Goal: Complete application form

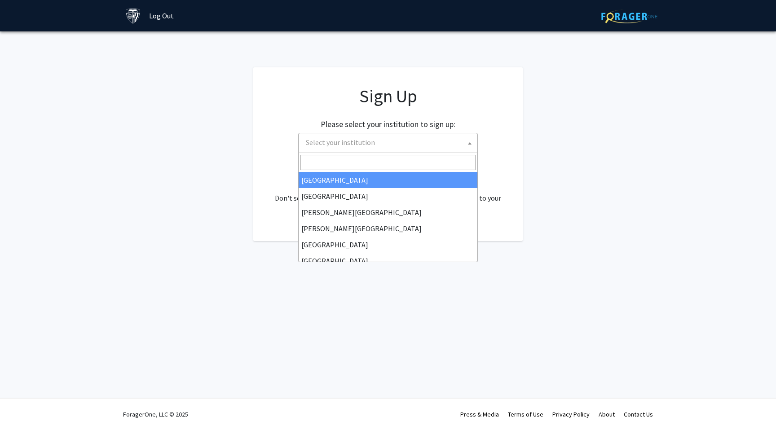
click at [431, 141] on span "Select your institution" at bounding box center [389, 142] width 175 height 18
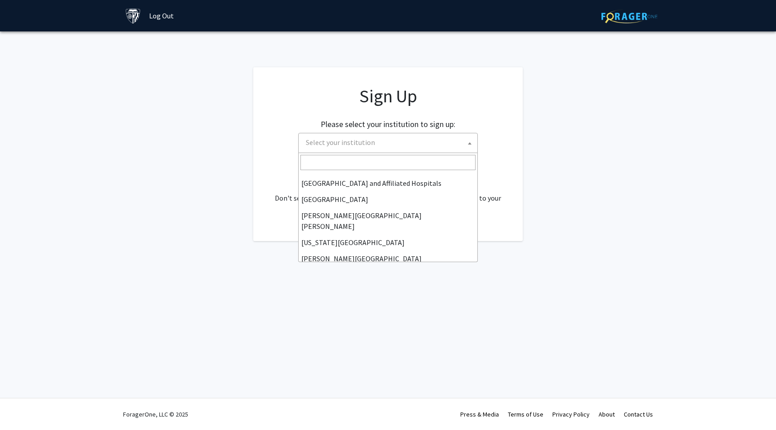
scroll to position [143, 0]
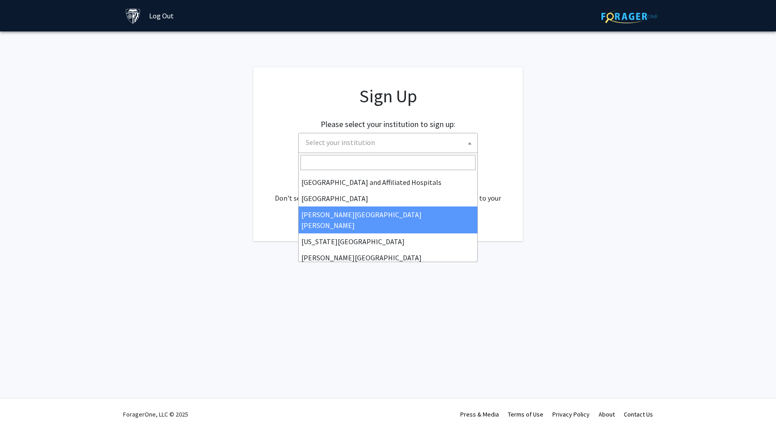
select select "1"
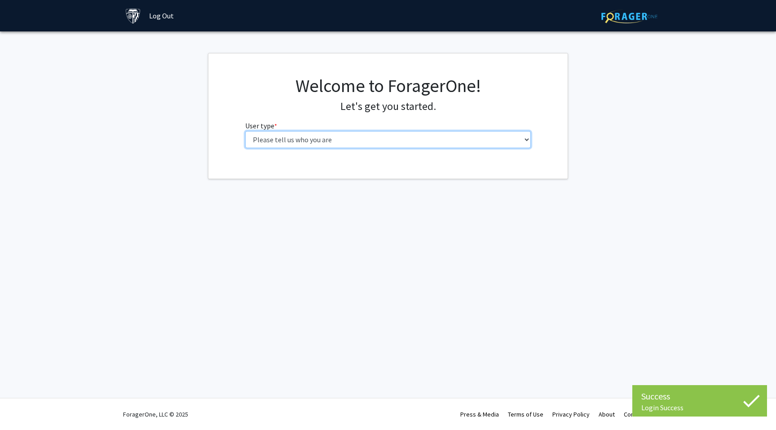
click at [409, 141] on select "Please tell us who you are Undergraduate Student Master's Student Doctoral Cand…" at bounding box center [388, 139] width 286 height 17
select select "2: masters"
click at [245, 131] on select "Please tell us who you are Undergraduate Student Master's Student Doctoral Cand…" at bounding box center [388, 139] width 286 height 17
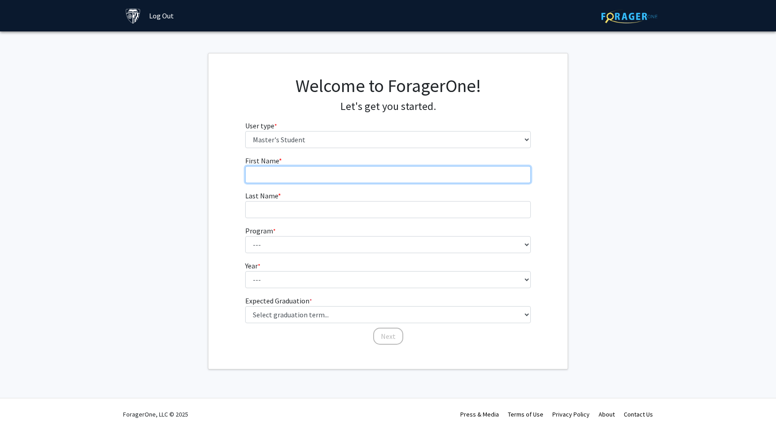
click at [377, 176] on input "First Name * required" at bounding box center [388, 174] width 286 height 17
type input "Suba"
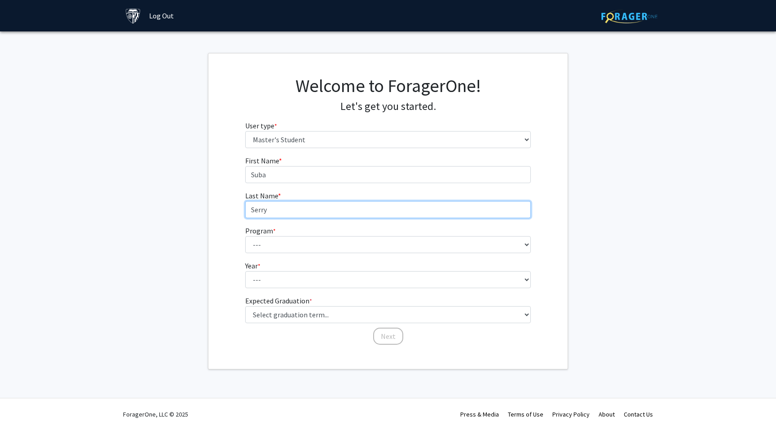
type input "Serry"
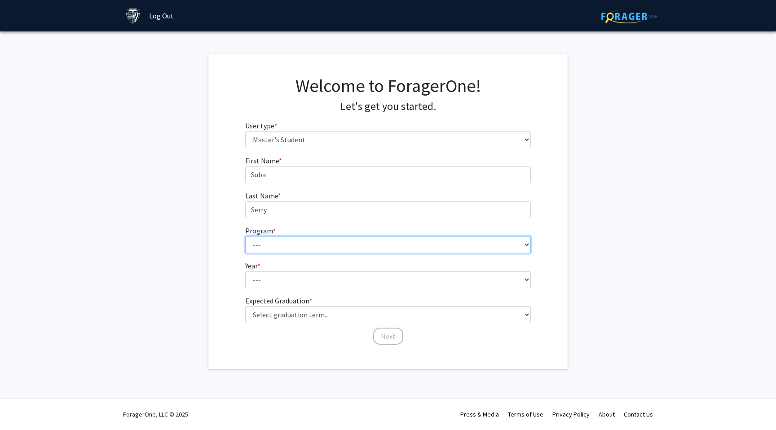
click at [364, 242] on select "--- Anatomy Education Applied and Computational Mathematics Applied Biomedical …" at bounding box center [388, 244] width 286 height 17
select select "30: 20"
click at [245, 236] on select "--- Anatomy Education Applied and Computational Mathematics Applied Biomedical …" at bounding box center [388, 244] width 286 height 17
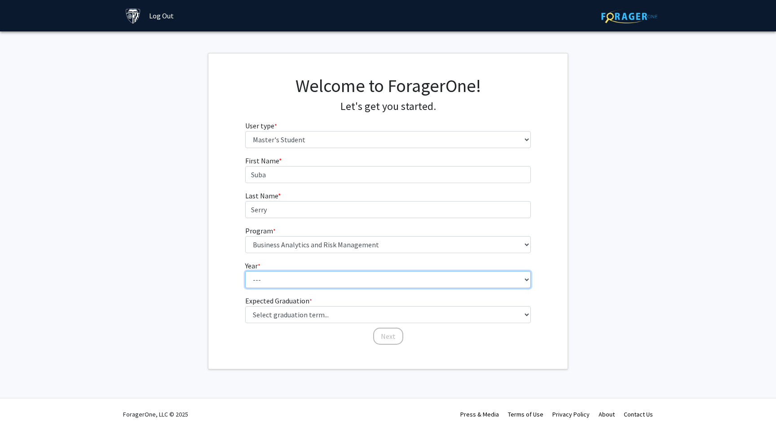
click at [365, 279] on select "--- First Year Second Year" at bounding box center [388, 279] width 286 height 17
select select "1: first_year"
click at [245, 271] on select "--- First Year Second Year" at bounding box center [388, 279] width 286 height 17
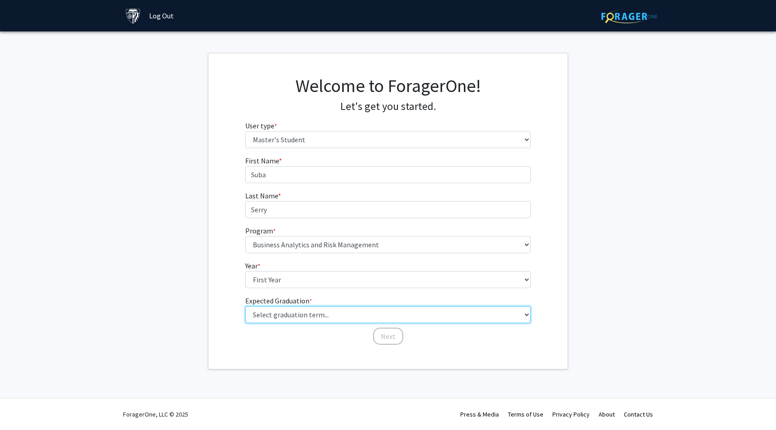
click at [344, 314] on select "Select graduation term... Spring 2025 Summer 2025 Fall 2025 Winter 2025 Spring …" at bounding box center [388, 314] width 286 height 17
select select "9: spring_2027"
click at [245, 306] on select "Select graduation term... Spring 2025 Summer 2025 Fall 2025 Winter 2025 Spring …" at bounding box center [388, 314] width 286 height 17
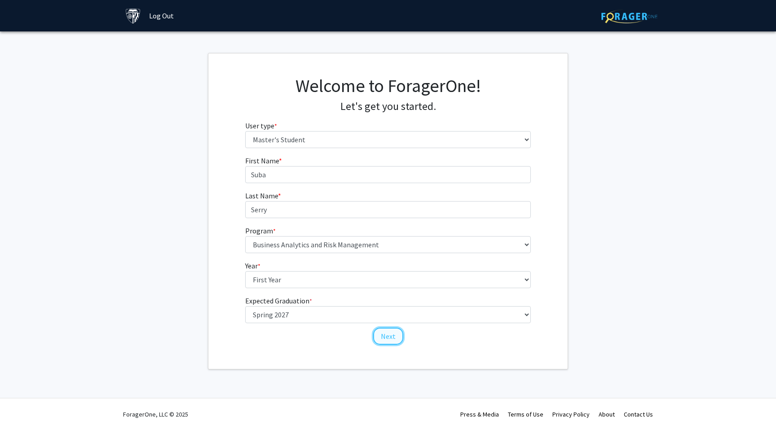
click at [383, 338] on button "Next" at bounding box center [388, 336] width 30 height 17
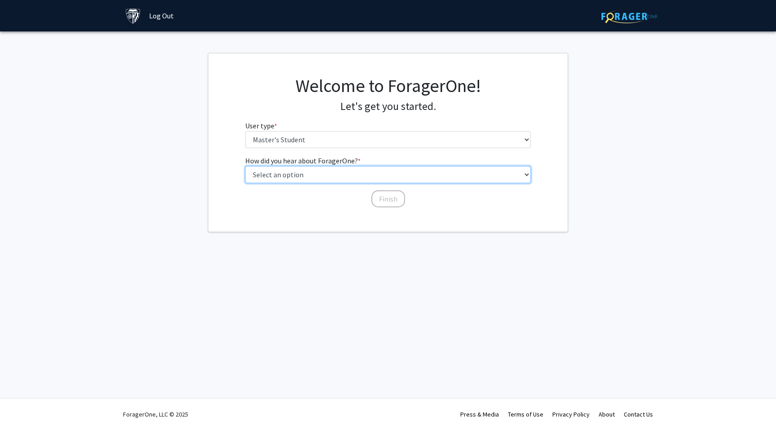
click at [410, 175] on select "Select an option Peer/student recommendation Faculty/staff recommendation Unive…" at bounding box center [388, 174] width 286 height 17
select select "3: university_website"
click at [245, 166] on select "Select an option Peer/student recommendation Faculty/staff recommendation Unive…" at bounding box center [388, 174] width 286 height 17
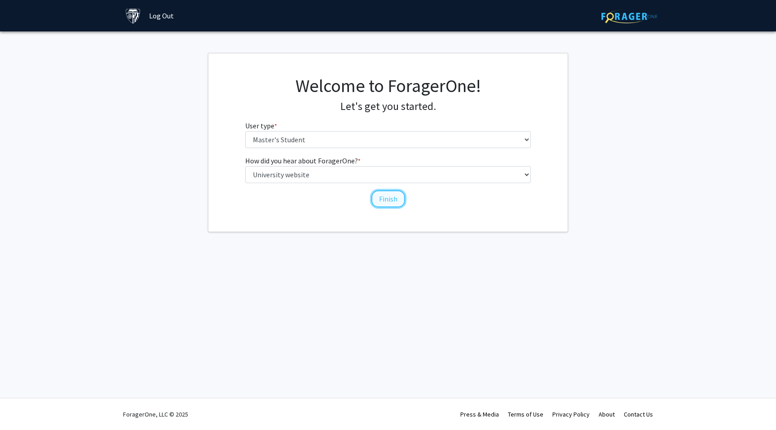
click at [393, 200] on button "Finish" at bounding box center [388, 198] width 34 height 17
